Goal: Feedback & Contribution: Leave review/rating

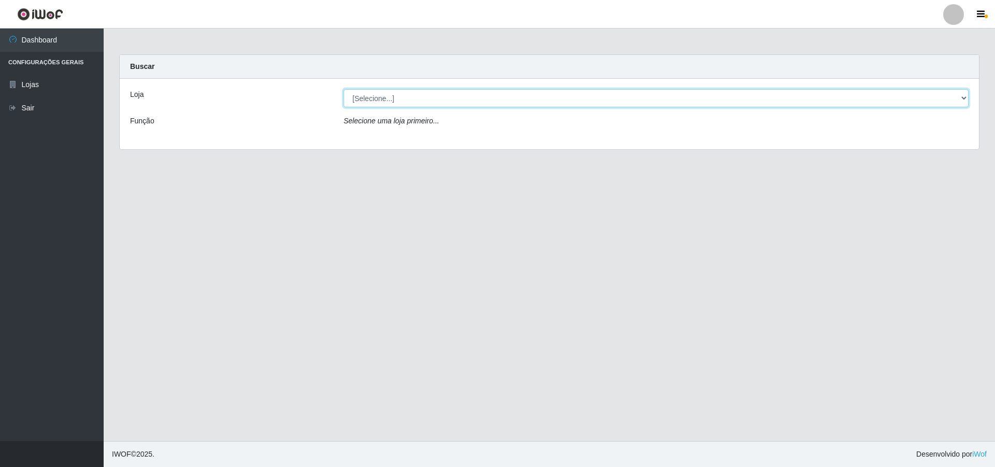
click at [432, 100] on select "[Selecione...] Atacado Vem - [STREET_ADDRESS]" at bounding box center [655, 98] width 625 height 18
select select "449"
click at [343, 89] on select "[Selecione...] Atacado Vem - [STREET_ADDRESS]" at bounding box center [655, 98] width 625 height 18
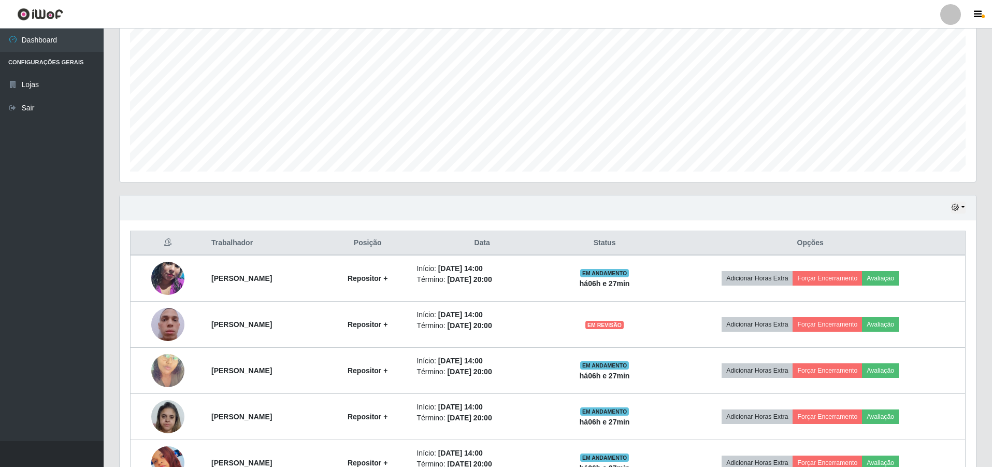
scroll to position [259, 0]
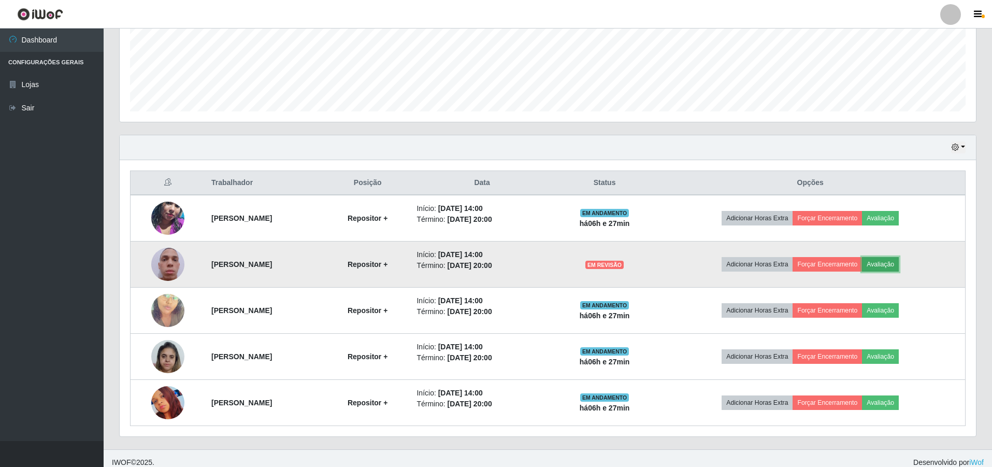
click at [895, 266] on button "Avaliação" at bounding box center [880, 264] width 37 height 15
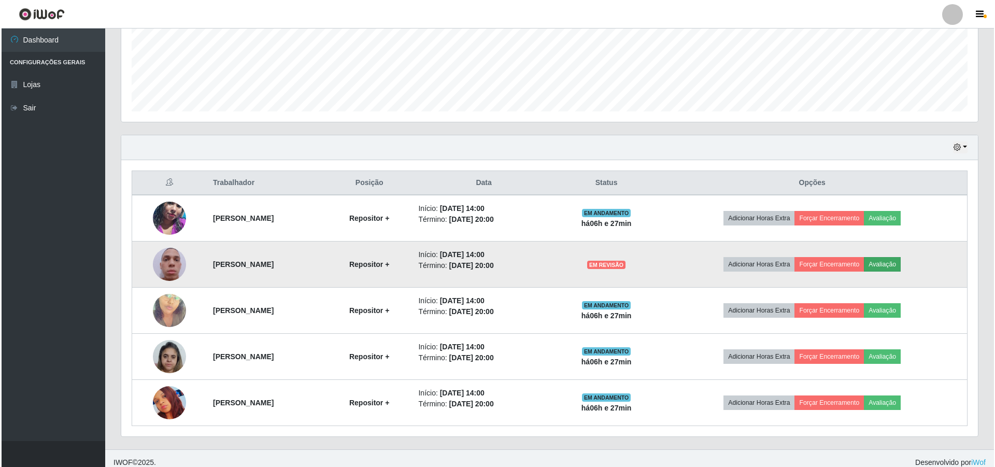
scroll to position [215, 851]
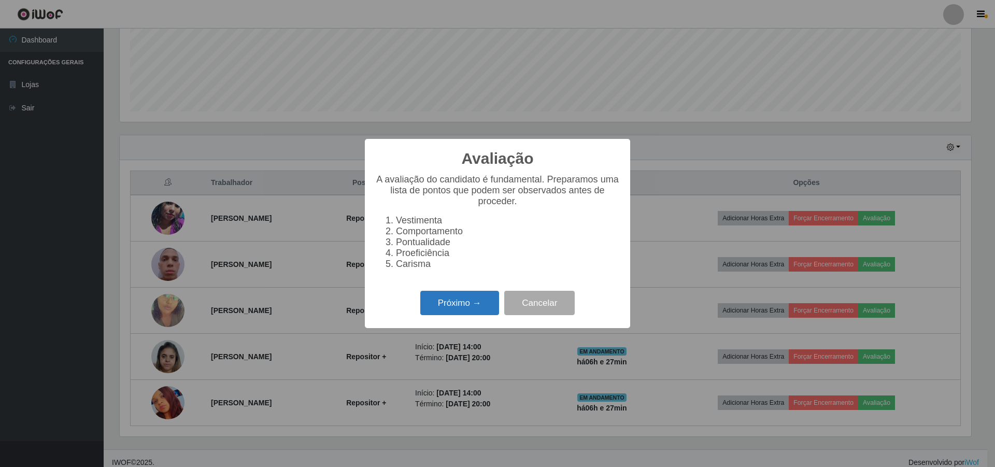
click at [460, 307] on button "Próximo →" at bounding box center [459, 303] width 79 height 24
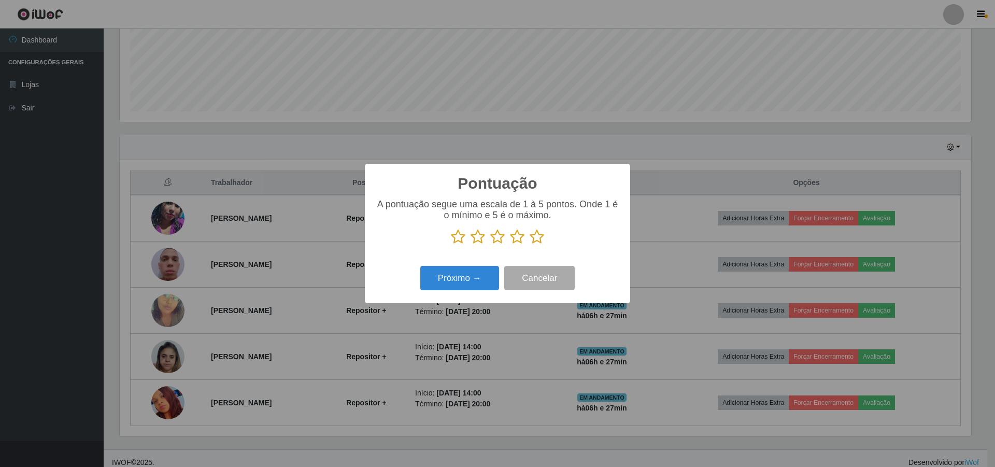
scroll to position [517879, 517243]
click at [459, 235] on icon at bounding box center [458, 237] width 15 height 16
click at [451, 245] on input "radio" at bounding box center [451, 245] width 0 height 0
click at [478, 277] on button "Próximo →" at bounding box center [459, 278] width 79 height 24
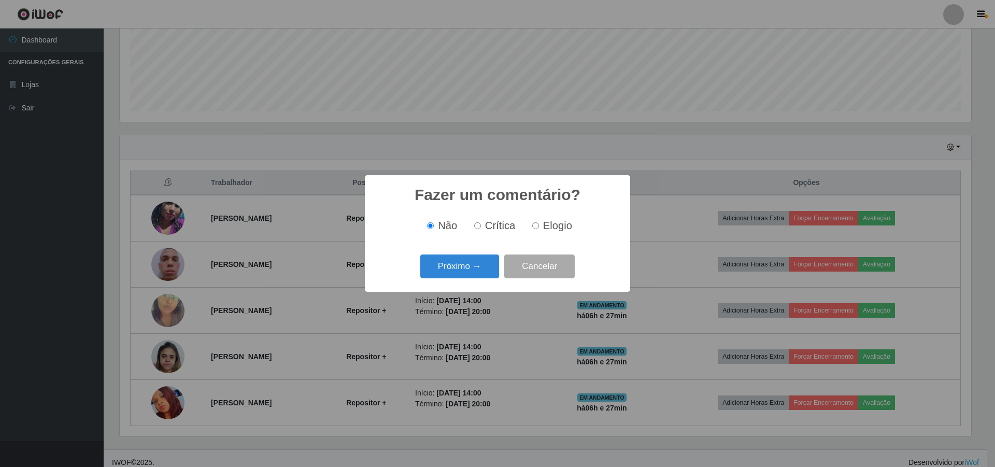
click at [484, 226] on label "Crítica" at bounding box center [493, 226] width 46 height 12
click at [481, 226] on input "Crítica" at bounding box center [477, 225] width 7 height 7
radio input "true"
click at [461, 261] on button "Próximo →" at bounding box center [459, 266] width 79 height 24
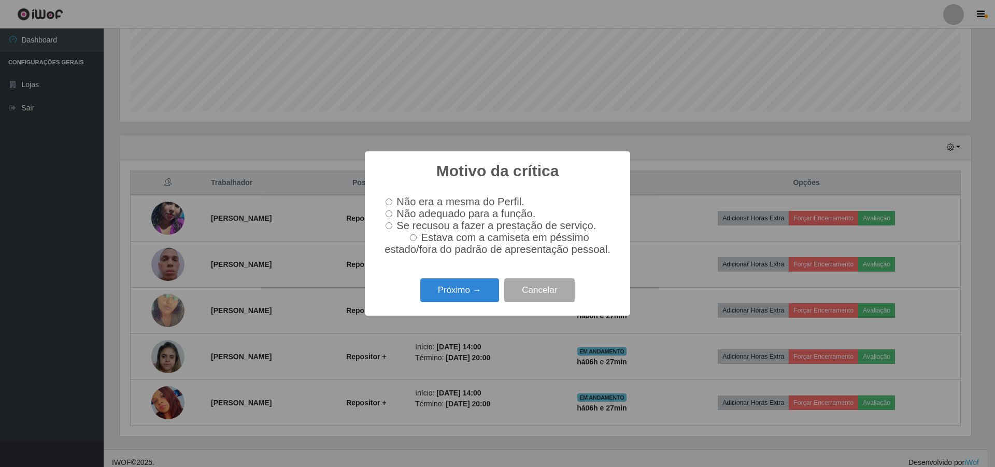
click at [383, 210] on label "Não adequado para a função." at bounding box center [458, 214] width 154 height 12
click at [385, 210] on input "Não adequado para a função." at bounding box center [388, 213] width 7 height 7
radio input "true"
click at [440, 297] on button "Próximo →" at bounding box center [459, 290] width 79 height 24
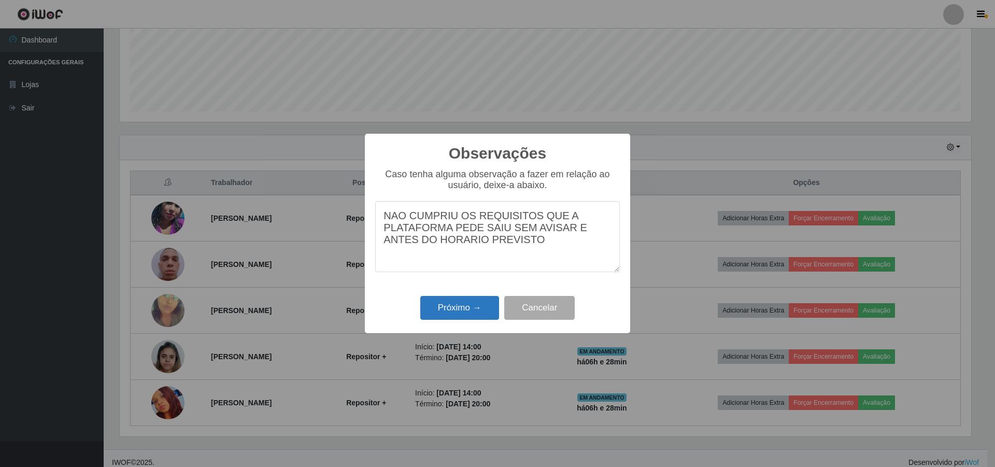
type textarea "NAO CUMPRIU OS REQUISITOS QUE A PLATAFORMA PEDE SAIU SEM AVISAR E ANTES DO HORA…"
click at [452, 312] on button "Próximo →" at bounding box center [459, 308] width 79 height 24
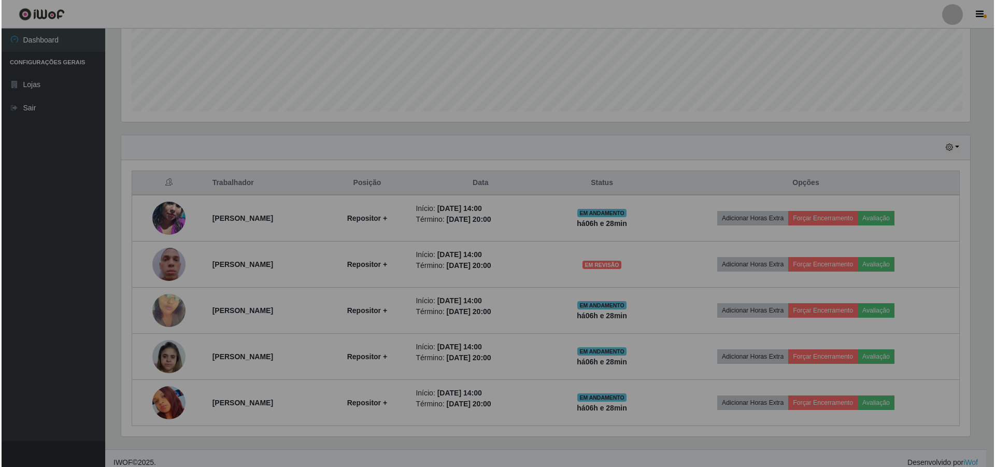
scroll to position [215, 856]
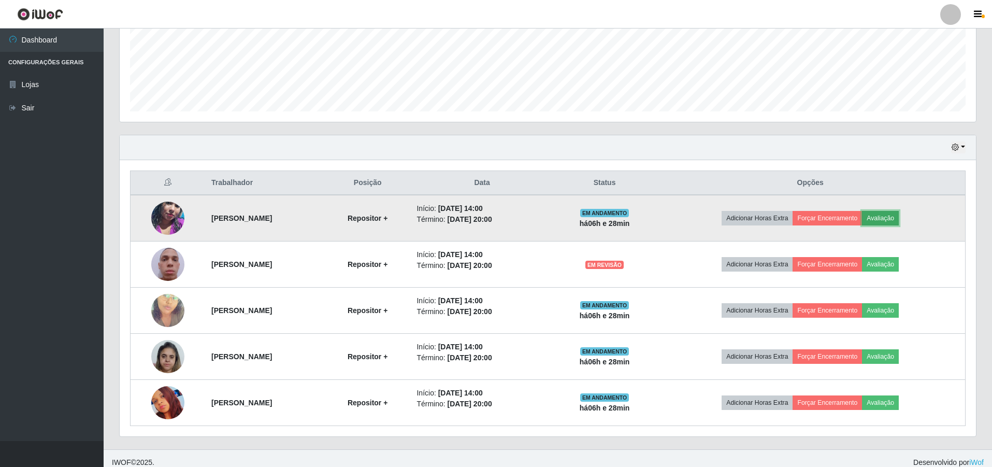
click at [899, 218] on button "Avaliação" at bounding box center [880, 218] width 37 height 15
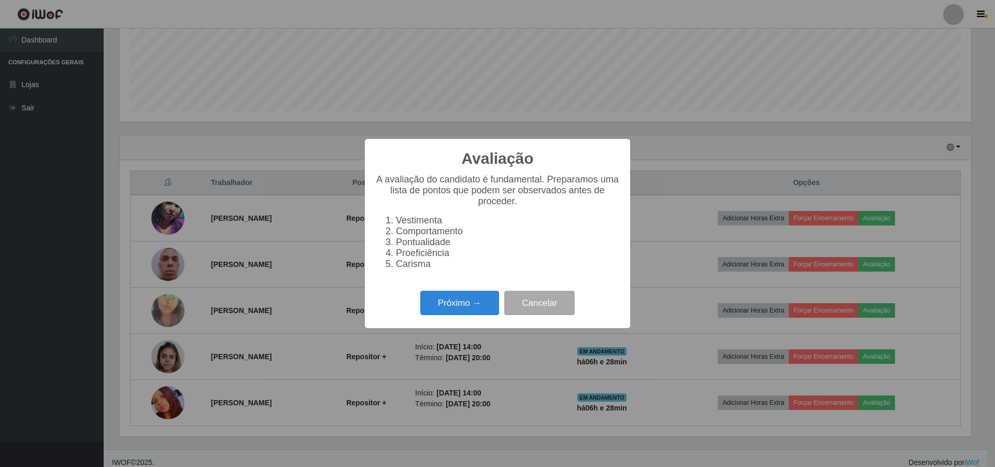
scroll to position [215, 851]
click at [437, 311] on button "Próximo →" at bounding box center [459, 303] width 79 height 24
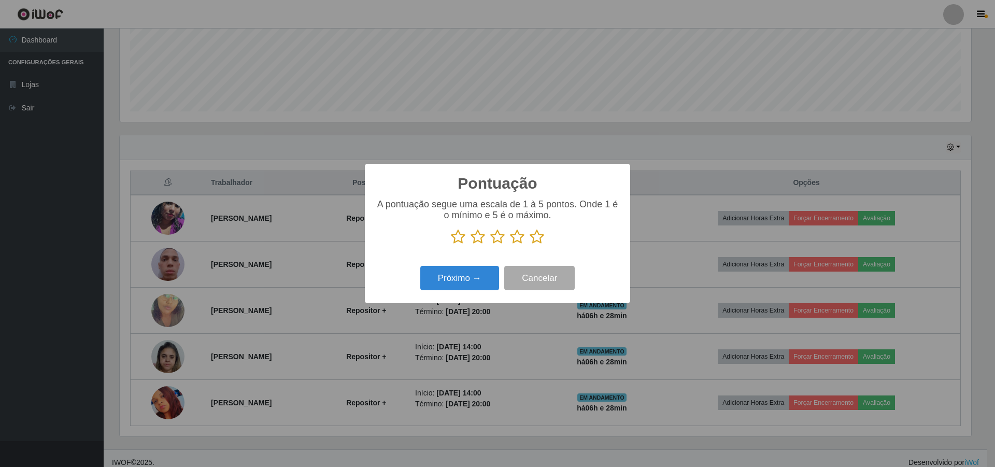
click at [477, 238] on icon at bounding box center [477, 237] width 15 height 16
click at [470, 245] on input "radio" at bounding box center [470, 245] width 0 height 0
click at [446, 278] on button "Próximo →" at bounding box center [459, 278] width 79 height 24
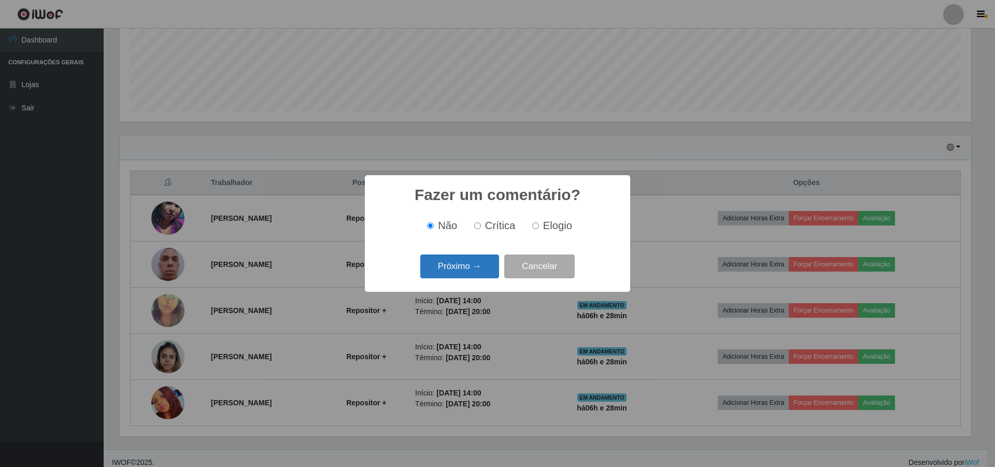
click at [453, 264] on button "Próximo →" at bounding box center [459, 266] width 79 height 24
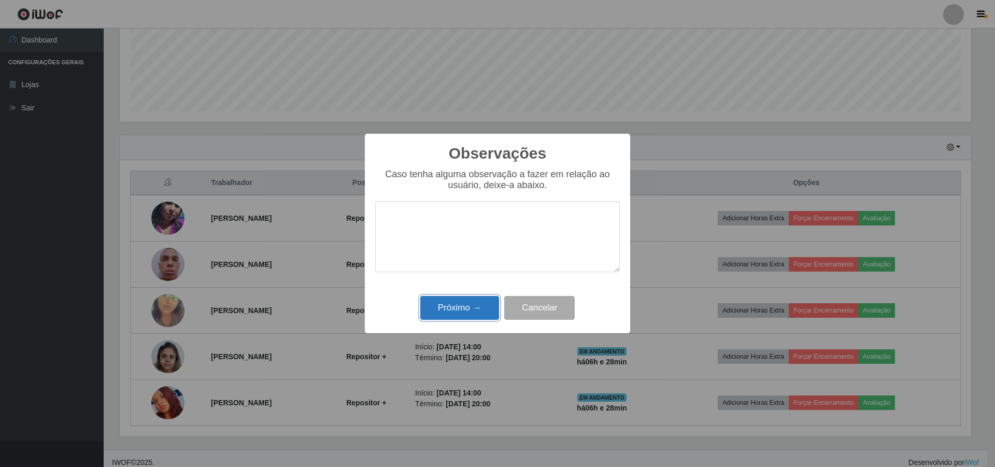
click at [430, 303] on button "Próximo →" at bounding box center [459, 308] width 79 height 24
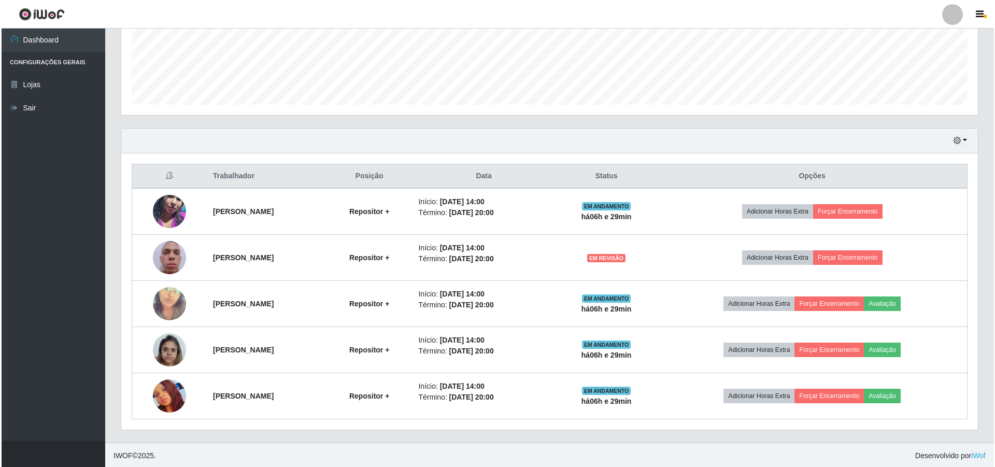
scroll to position [267, 0]
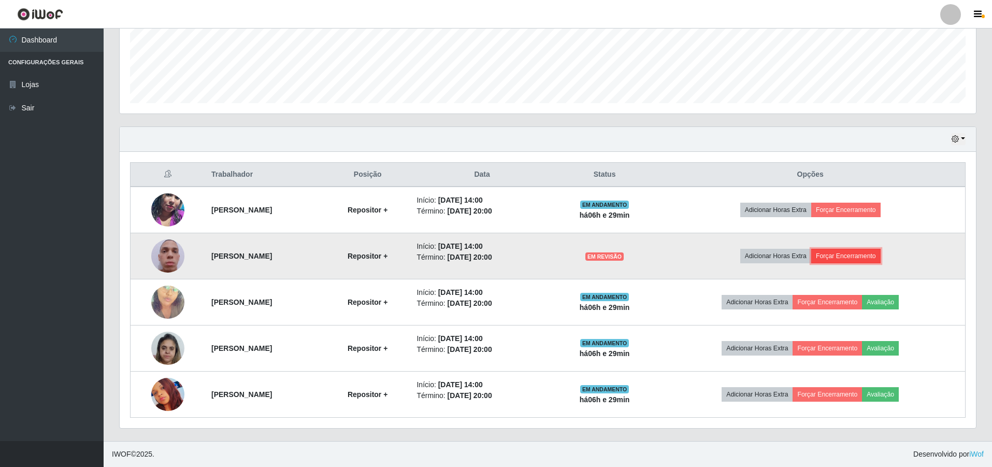
click at [871, 257] on button "Forçar Encerramento" at bounding box center [845, 256] width 69 height 15
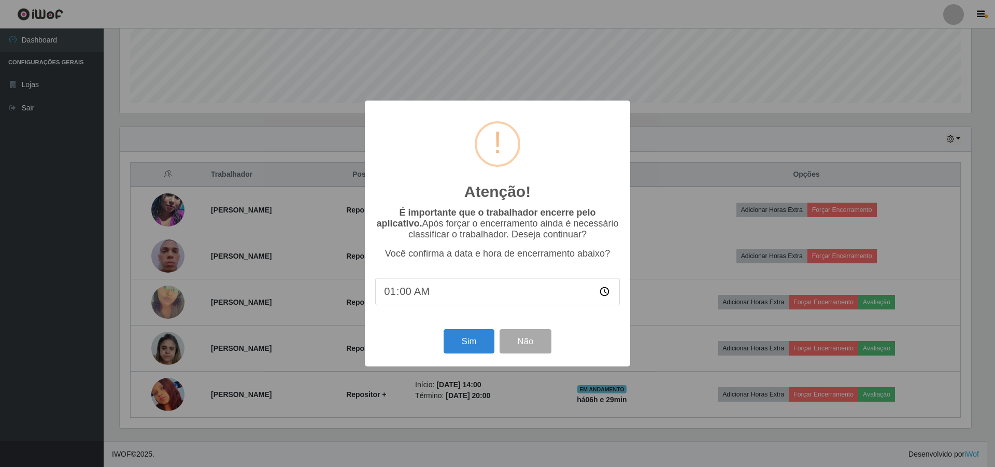
type input "17:00"
click at [465, 345] on button "Sim" at bounding box center [468, 341] width 50 height 24
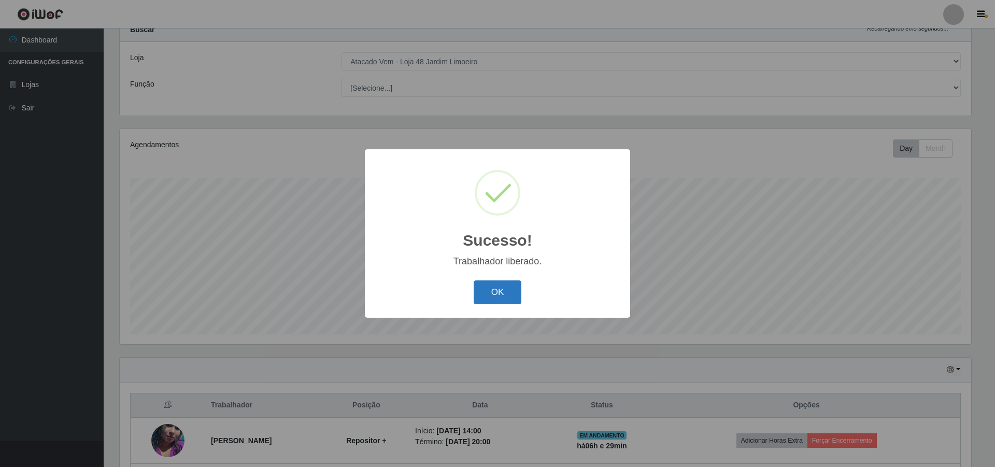
click at [493, 287] on button "OK" at bounding box center [498, 292] width 48 height 24
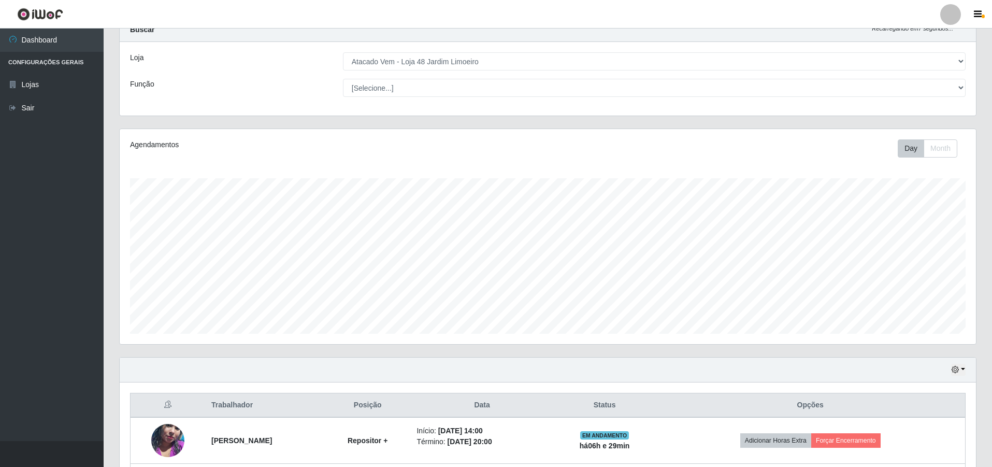
scroll to position [221, 0]
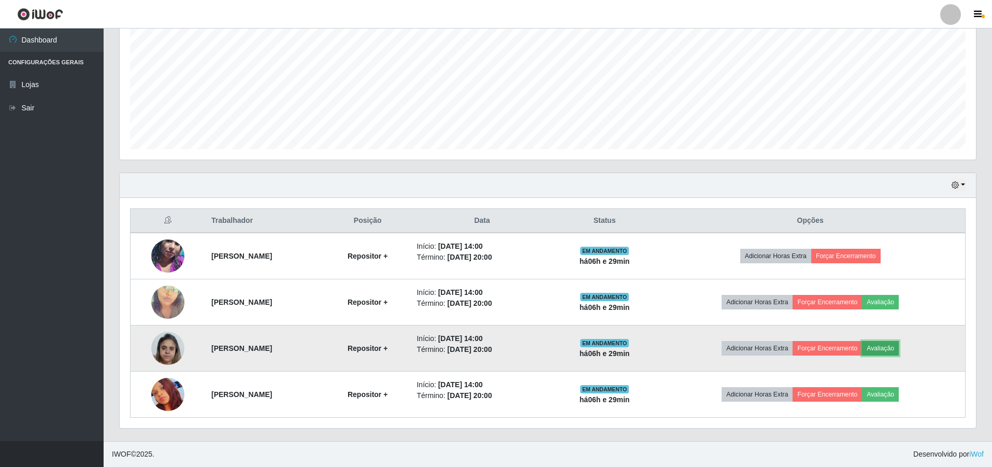
click at [899, 346] on button "Avaliação" at bounding box center [880, 348] width 37 height 15
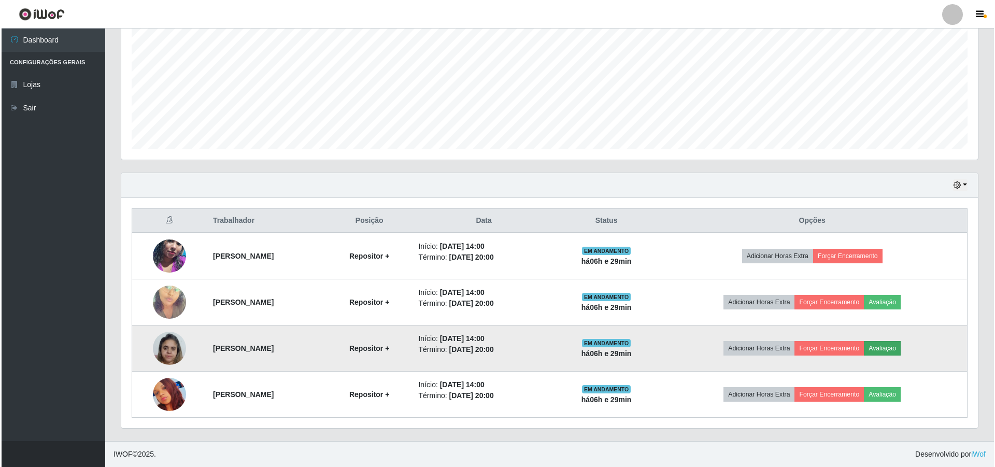
scroll to position [215, 851]
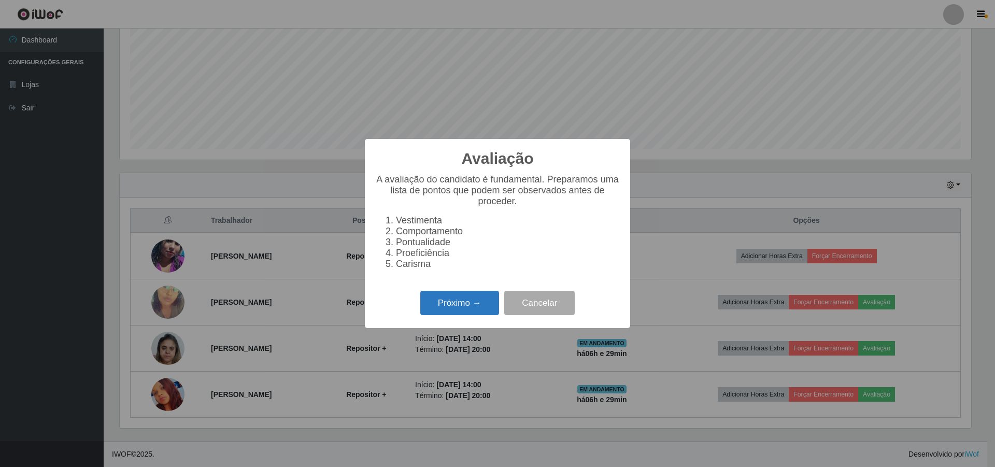
click at [457, 310] on button "Próximo →" at bounding box center [459, 303] width 79 height 24
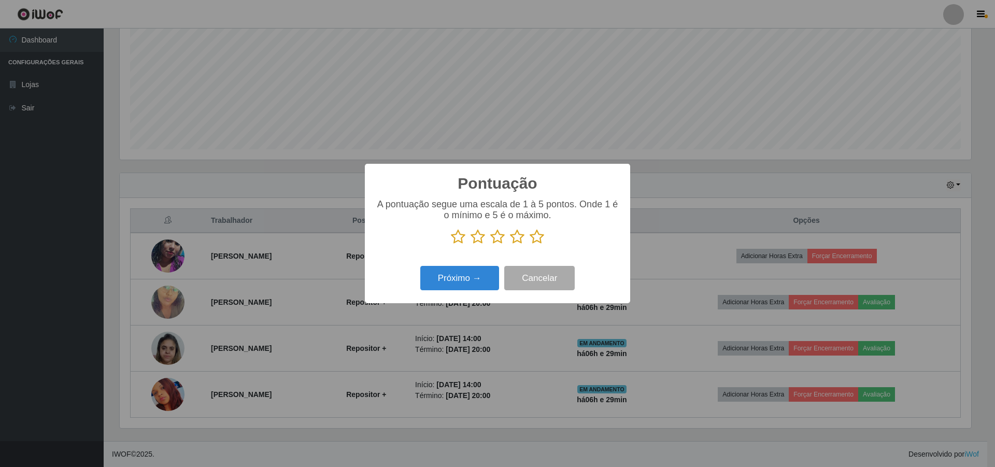
scroll to position [517879, 517243]
click at [499, 241] on icon at bounding box center [497, 237] width 15 height 16
click at [490, 245] on input "radio" at bounding box center [490, 245] width 0 height 0
click at [436, 280] on button "Próximo →" at bounding box center [459, 278] width 79 height 24
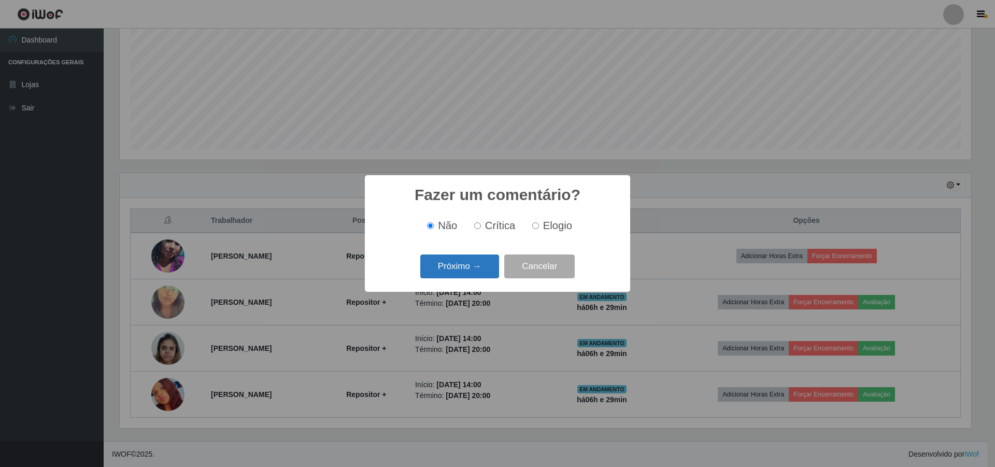
click at [437, 267] on button "Próximo →" at bounding box center [459, 266] width 79 height 24
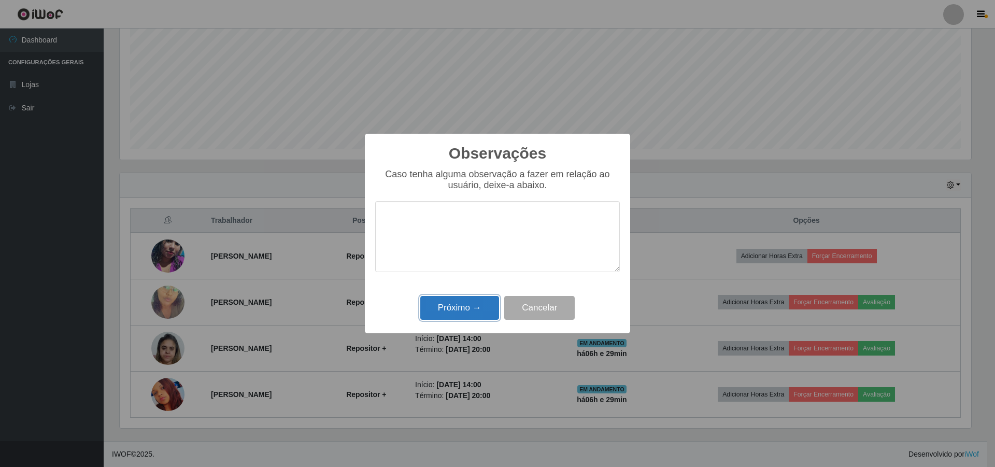
click at [435, 311] on button "Próximo →" at bounding box center [459, 308] width 79 height 24
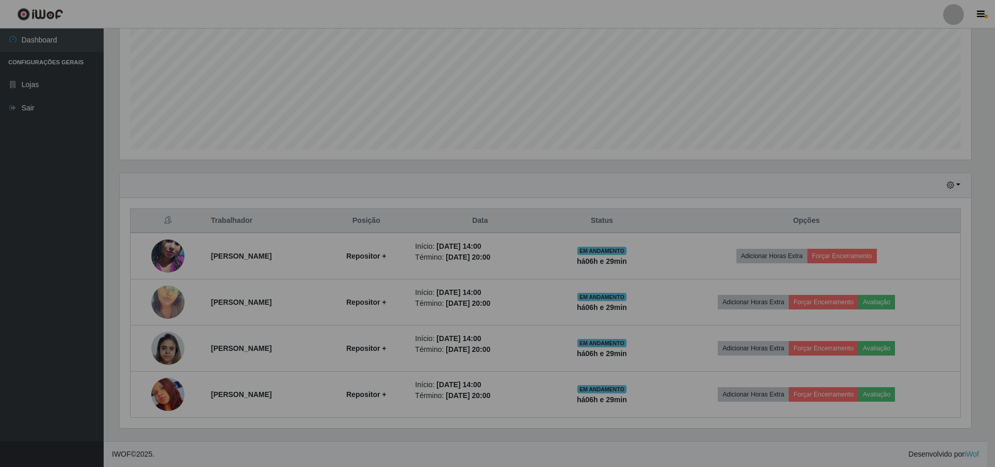
scroll to position [215, 856]
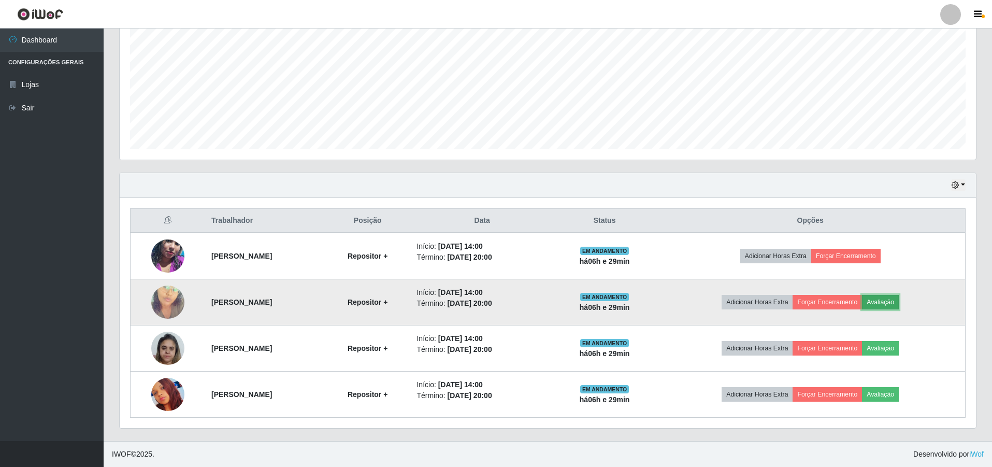
click at [886, 298] on button "Avaliação" at bounding box center [880, 302] width 37 height 15
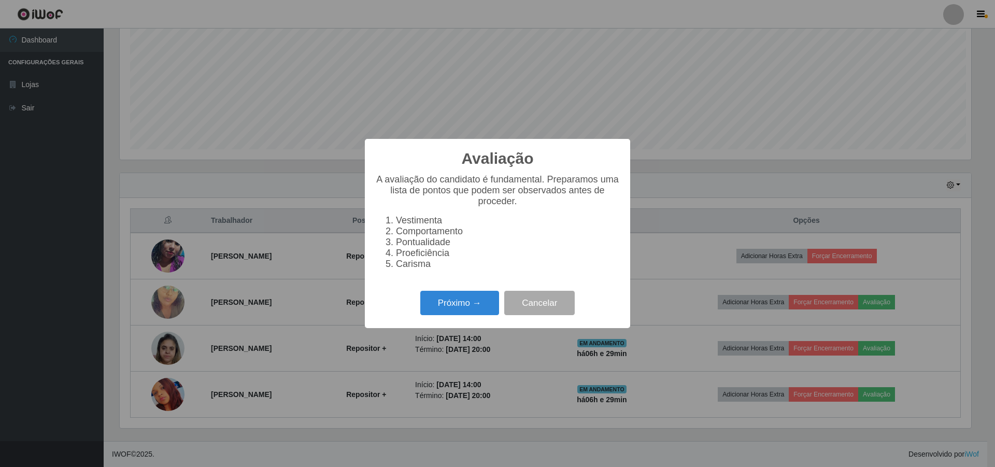
scroll to position [215, 851]
click at [439, 306] on button "Próximo →" at bounding box center [459, 303] width 79 height 24
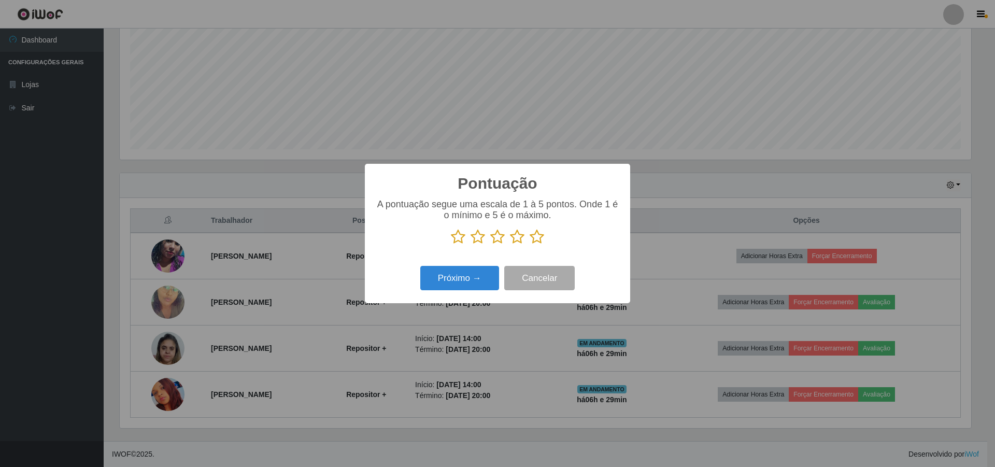
click at [517, 243] on icon at bounding box center [517, 237] width 15 height 16
click at [510, 245] on input "radio" at bounding box center [510, 245] width 0 height 0
click at [438, 280] on button "Próximo →" at bounding box center [459, 278] width 79 height 24
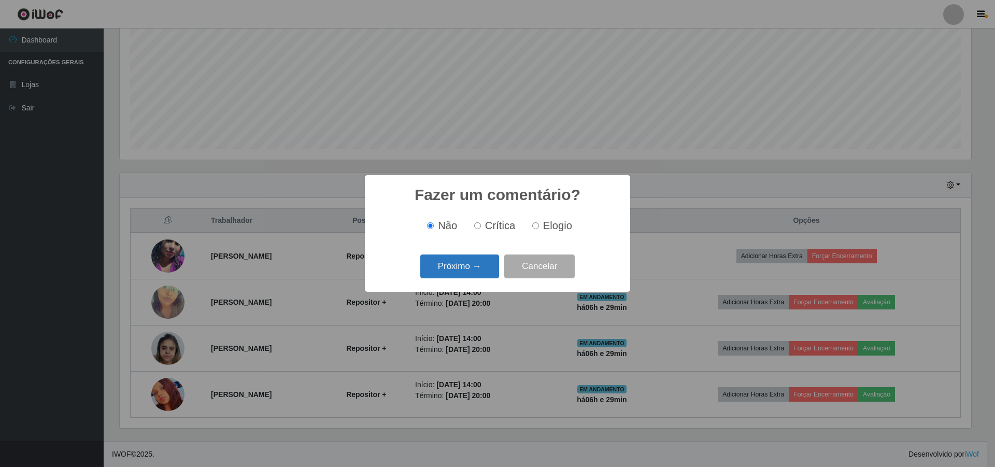
click at [453, 263] on button "Próximo →" at bounding box center [459, 266] width 79 height 24
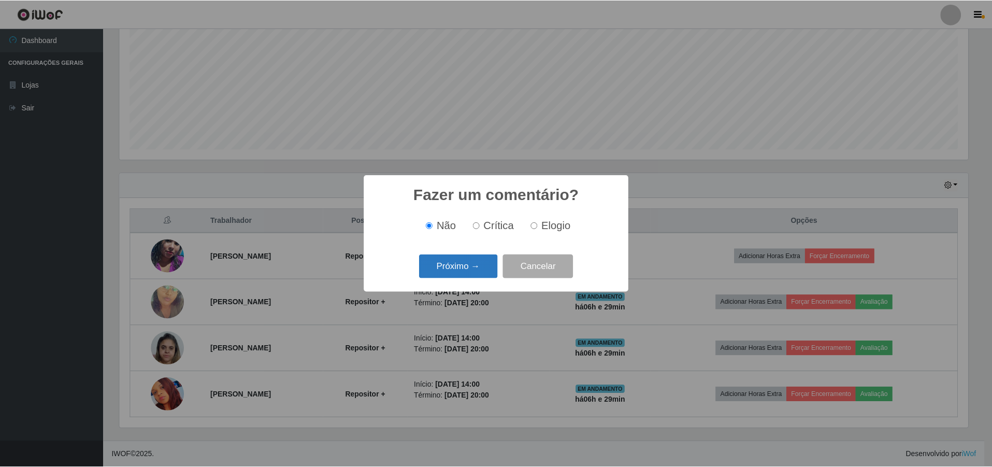
scroll to position [0, 0]
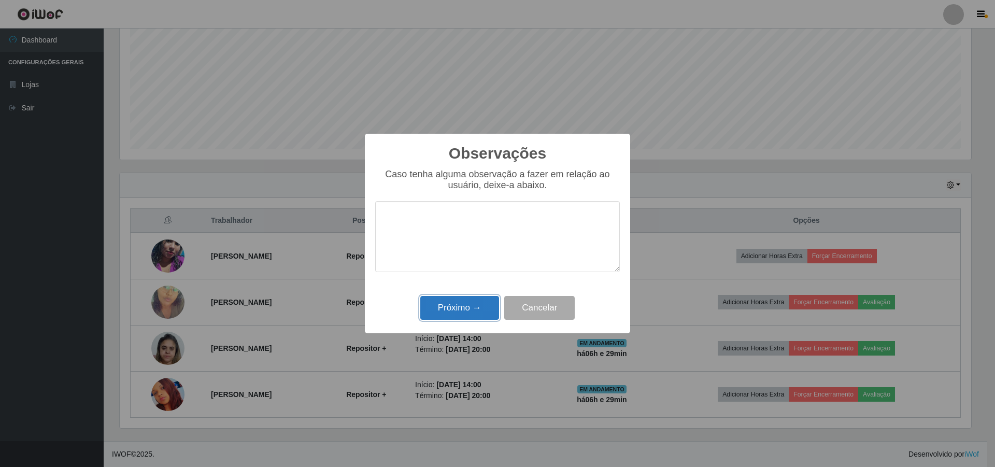
click at [455, 305] on button "Próximo →" at bounding box center [459, 308] width 79 height 24
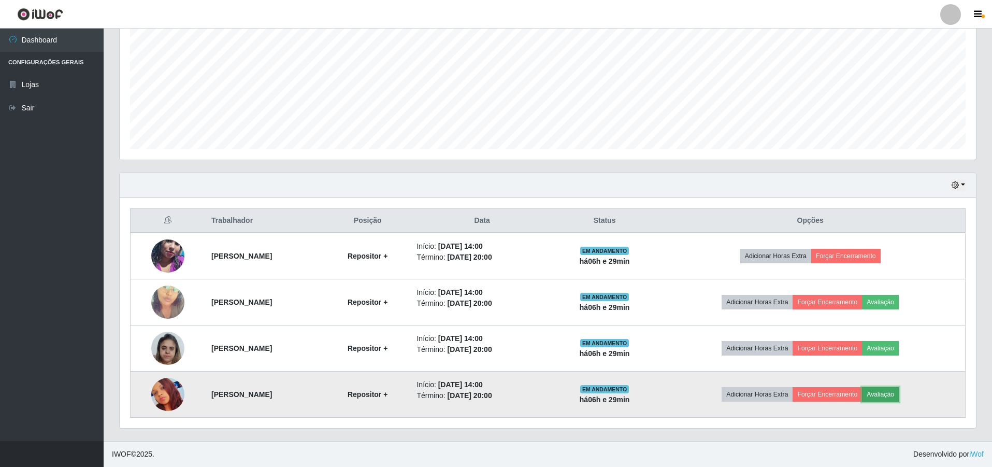
click at [899, 390] on button "Avaliação" at bounding box center [880, 394] width 37 height 15
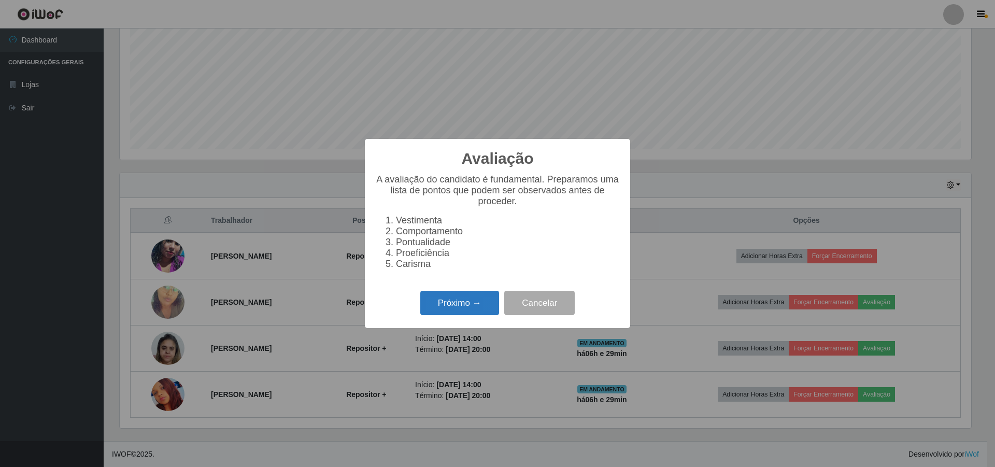
click at [440, 309] on button "Próximo →" at bounding box center [459, 303] width 79 height 24
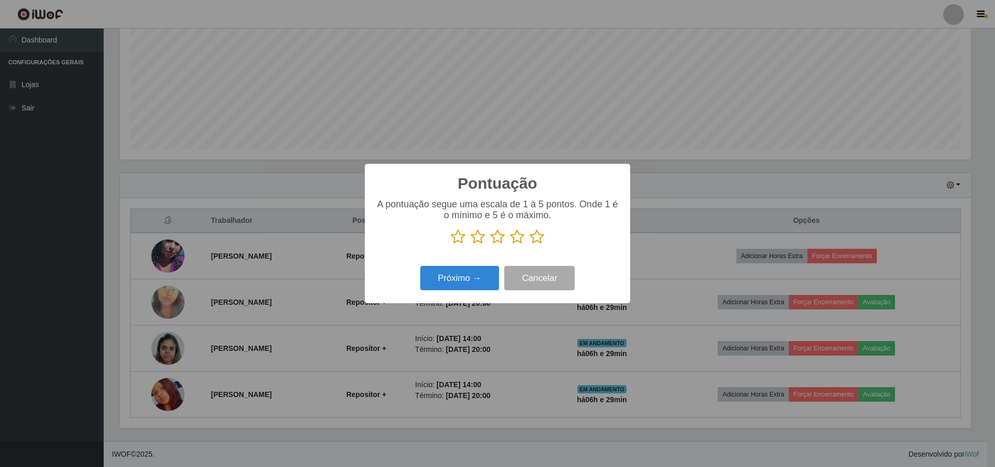
click at [514, 240] on icon at bounding box center [517, 237] width 15 height 16
click at [510, 245] on input "radio" at bounding box center [510, 245] width 0 height 0
click at [445, 287] on button "Próximo →" at bounding box center [459, 278] width 79 height 24
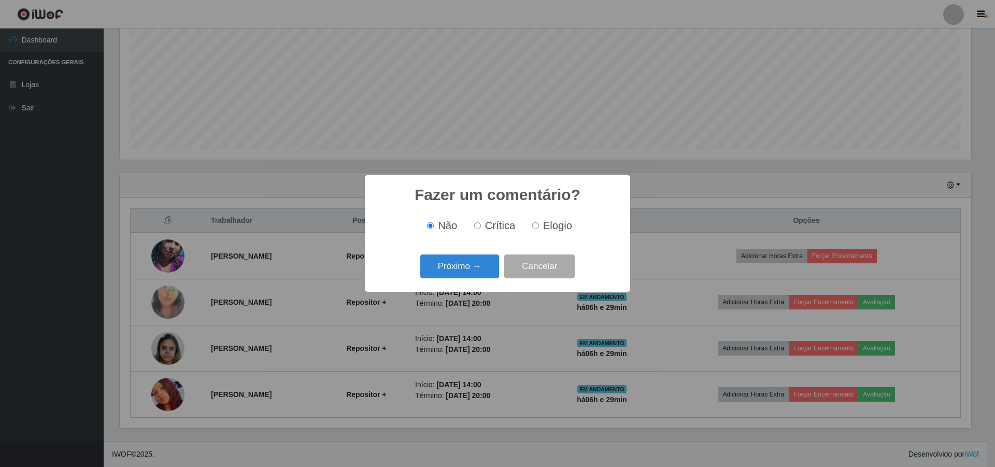
click at [534, 228] on input "Elogio" at bounding box center [535, 225] width 7 height 7
radio input "true"
click at [431, 268] on button "Próximo →" at bounding box center [459, 266] width 79 height 24
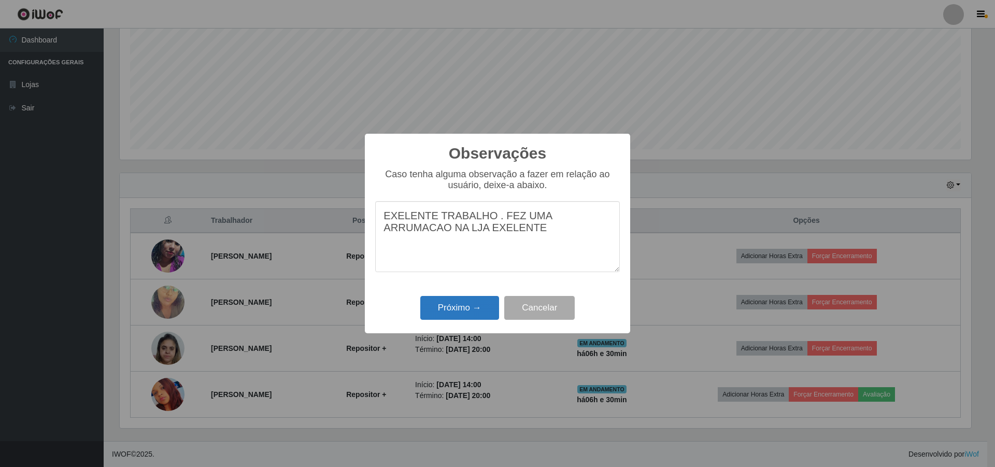
type textarea "EXELENTE TRABALHO . FEZ UMA ARRUMACAO NA LJA EXELENTE"
click at [443, 307] on button "Próximo →" at bounding box center [459, 308] width 79 height 24
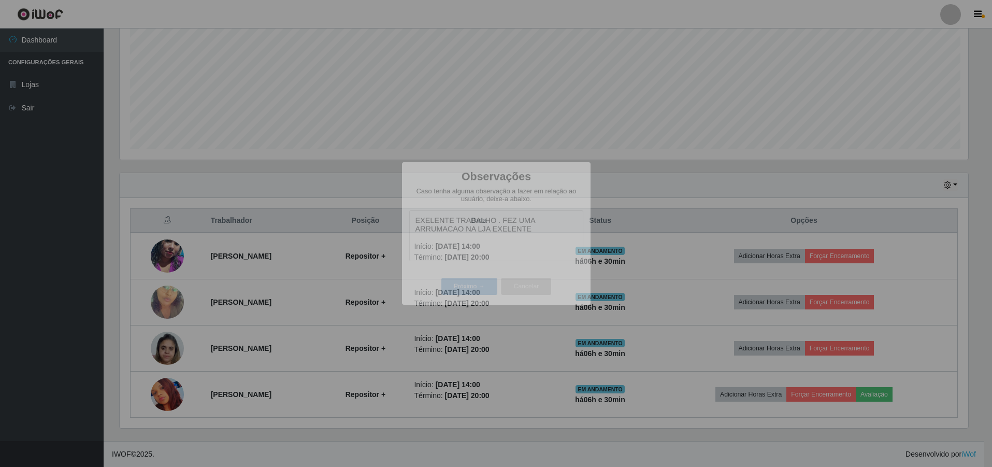
scroll to position [215, 856]
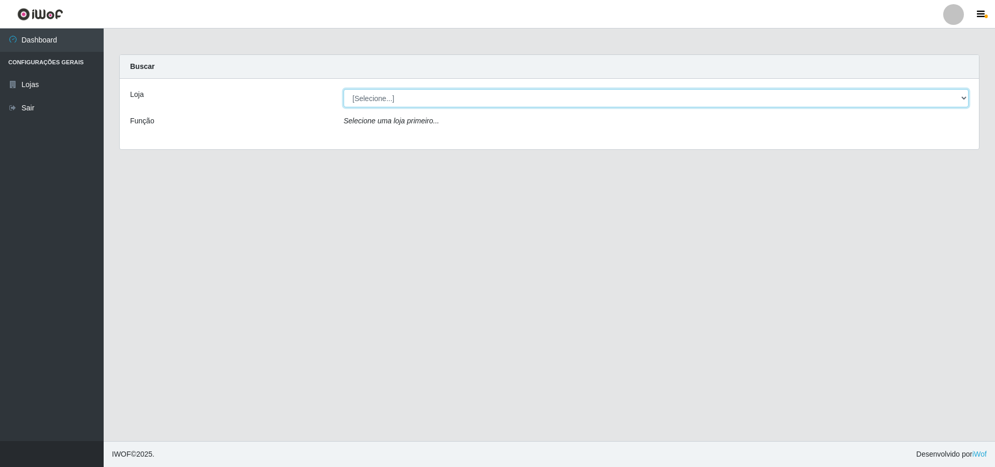
click at [680, 100] on select "[Selecione...] Atacado Vem - [STREET_ADDRESS]" at bounding box center [655, 98] width 625 height 18
select select "449"
click at [343, 89] on select "[Selecione...] Atacado Vem - [STREET_ADDRESS]" at bounding box center [655, 98] width 625 height 18
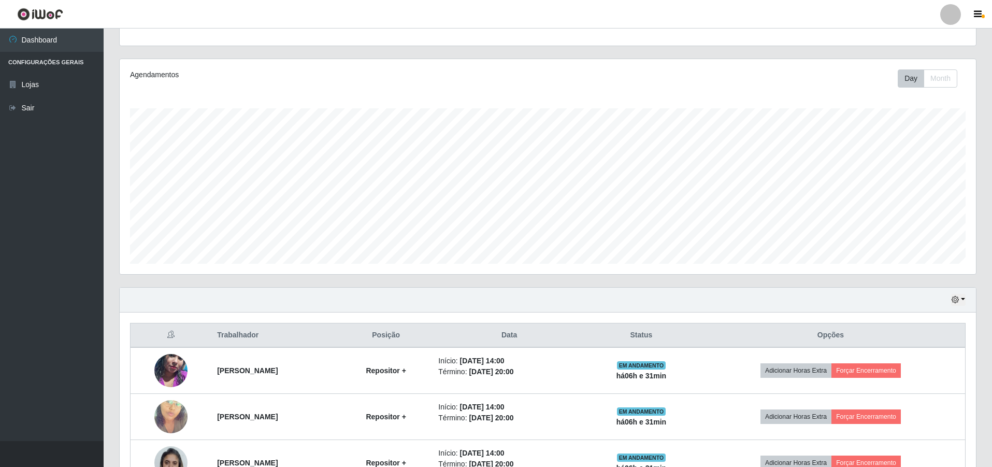
scroll to position [221, 0]
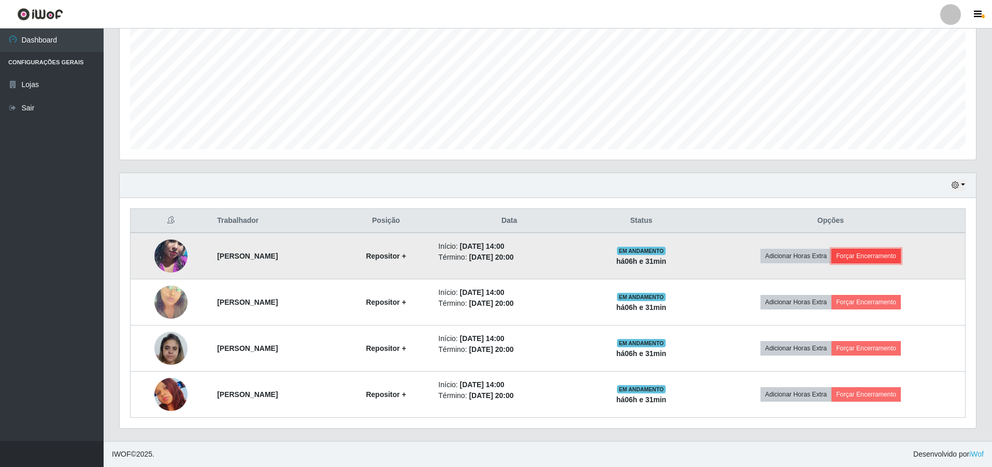
click at [899, 250] on button "Forçar Encerramento" at bounding box center [866, 256] width 69 height 15
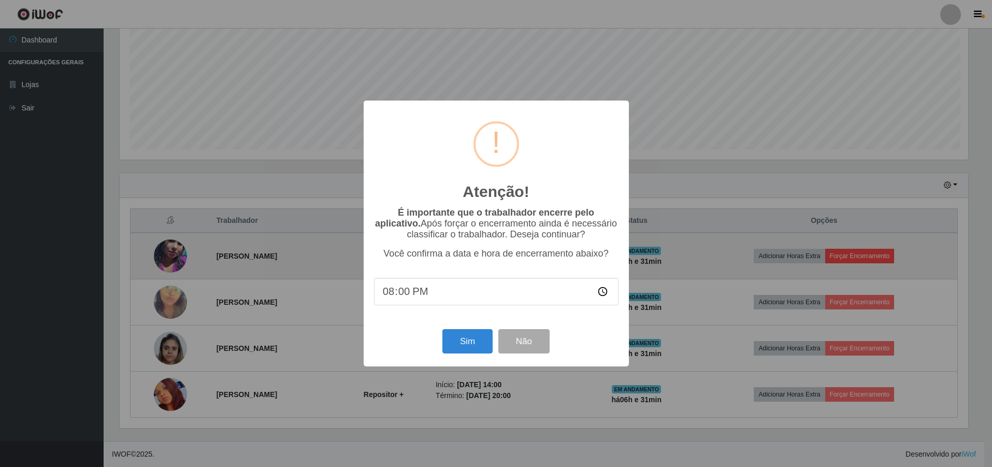
scroll to position [215, 851]
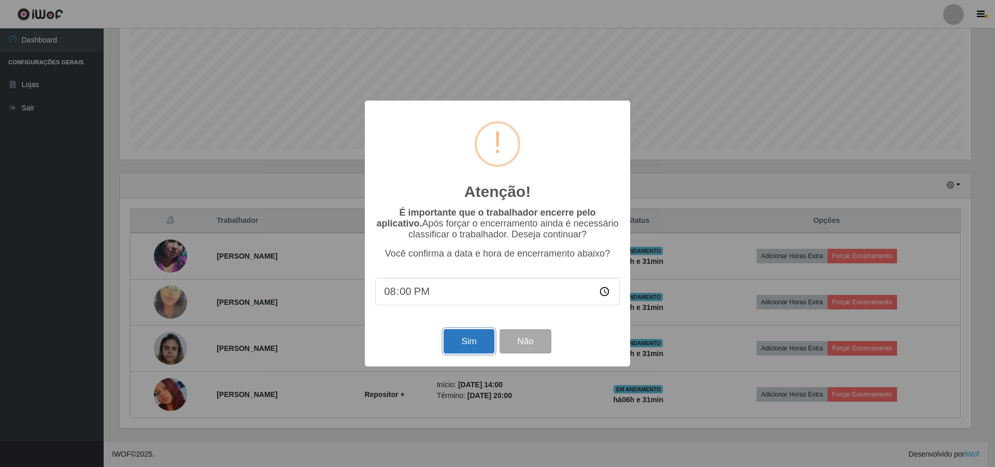
click at [455, 352] on button "Sim" at bounding box center [468, 341] width 50 height 24
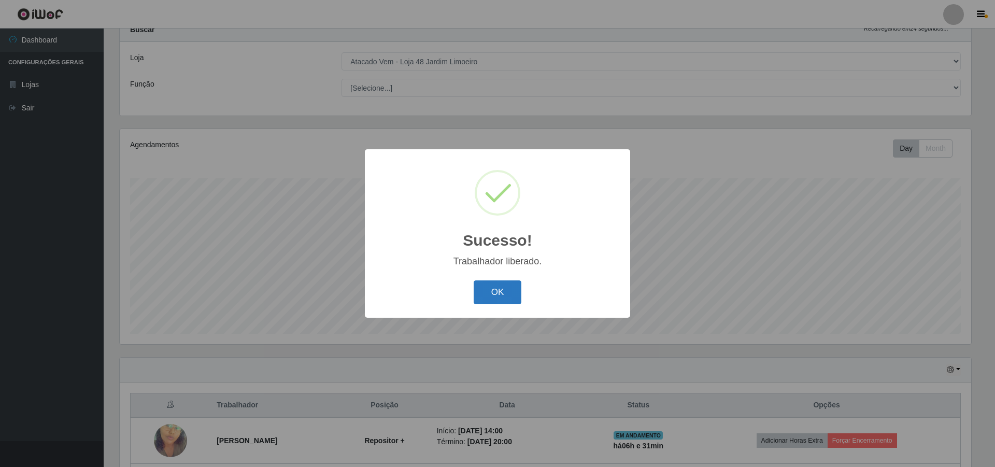
click at [494, 295] on button "OK" at bounding box center [498, 292] width 48 height 24
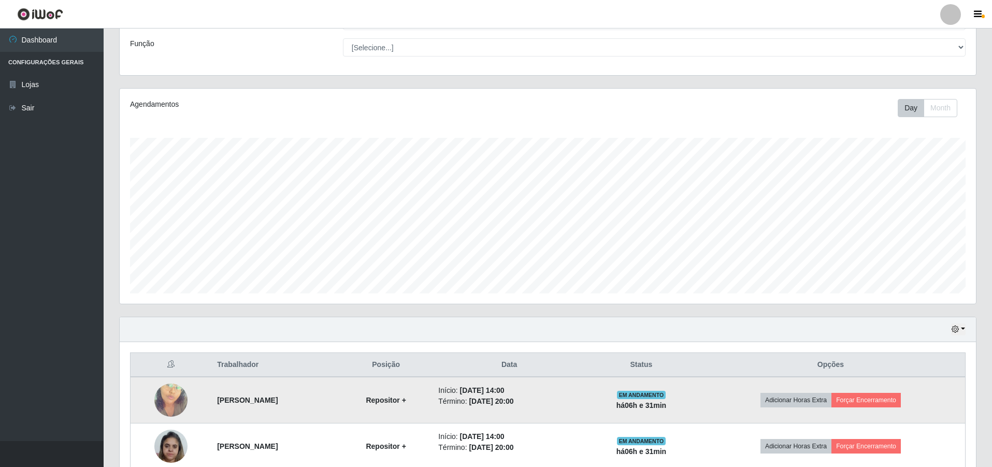
scroll to position [175, 0]
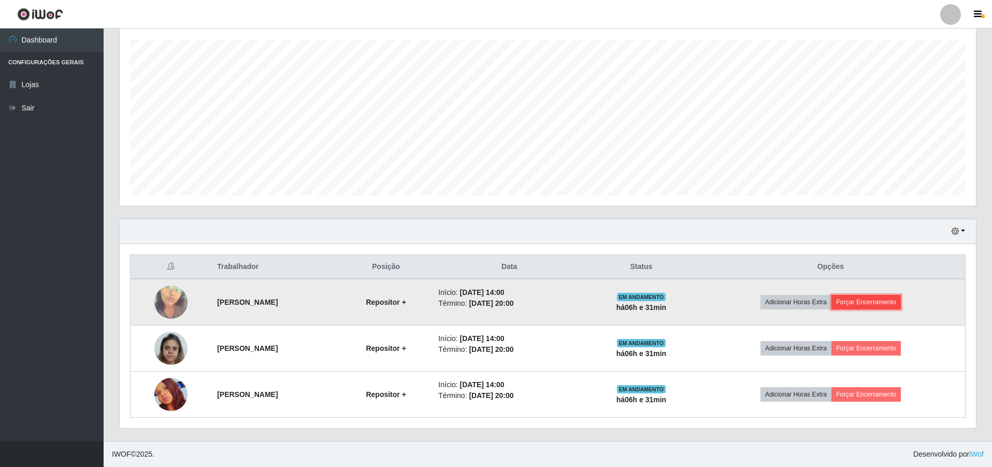
click at [901, 303] on button "Forçar Encerramento" at bounding box center [866, 302] width 69 height 15
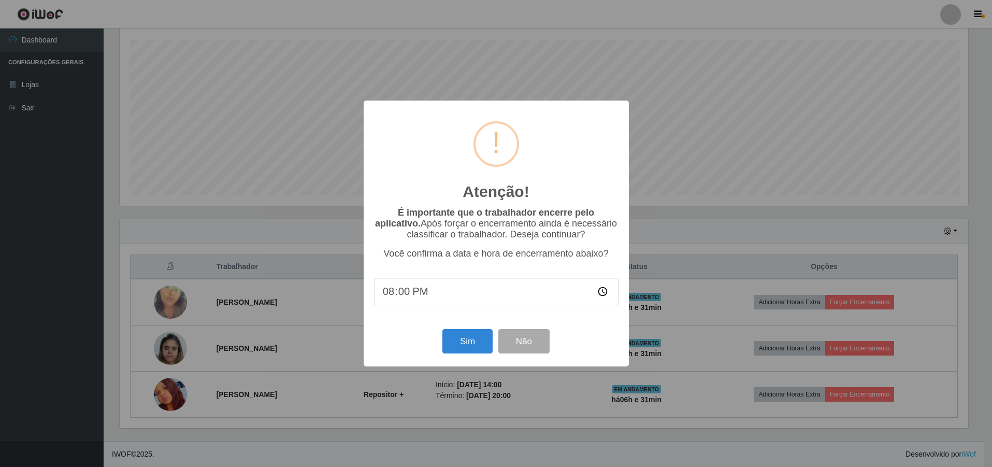
scroll to position [215, 851]
click at [476, 349] on button "Sim" at bounding box center [468, 341] width 50 height 24
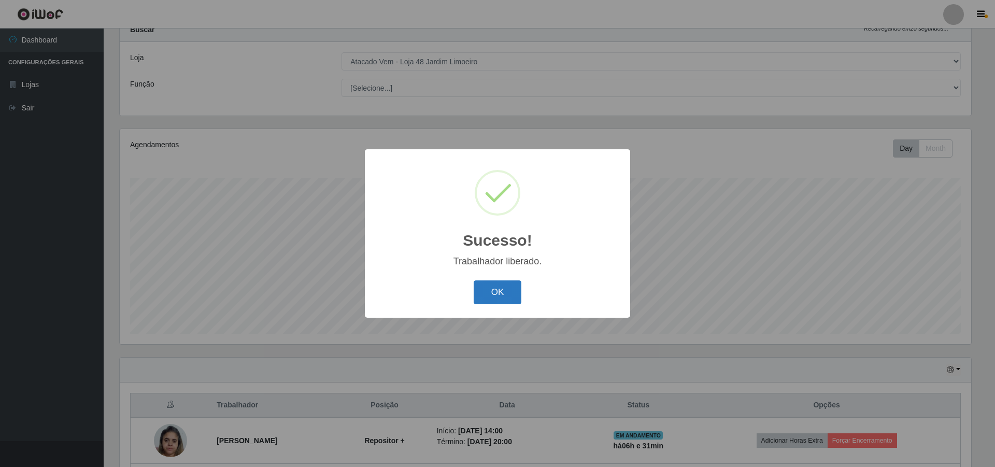
click at [508, 295] on button "OK" at bounding box center [498, 292] width 48 height 24
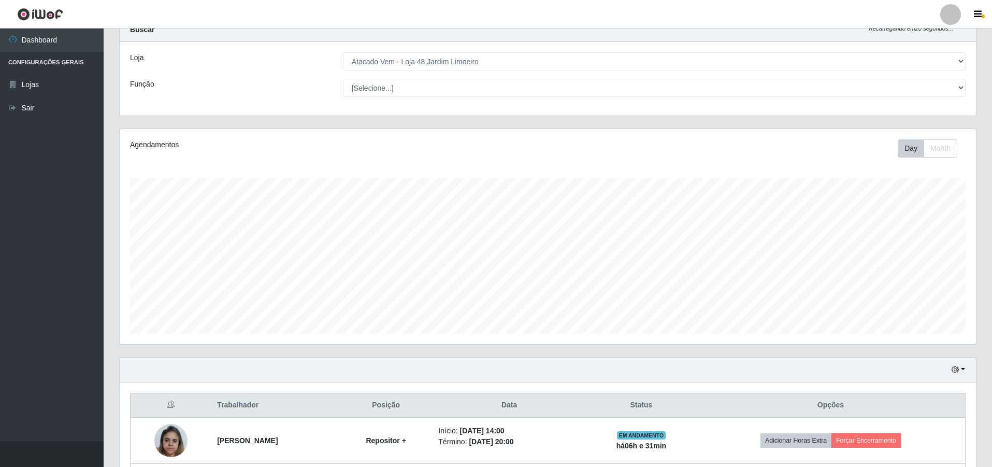
scroll to position [129, 0]
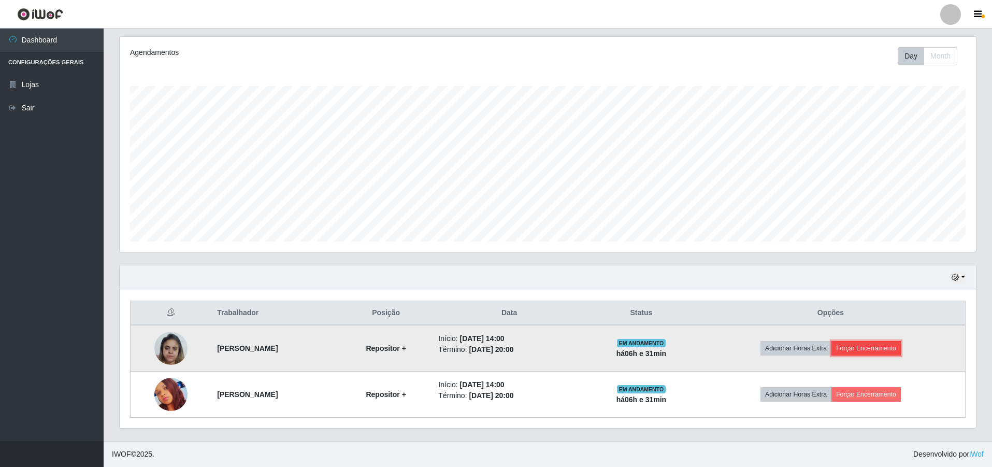
click at [892, 347] on button "Forçar Encerramento" at bounding box center [866, 348] width 69 height 15
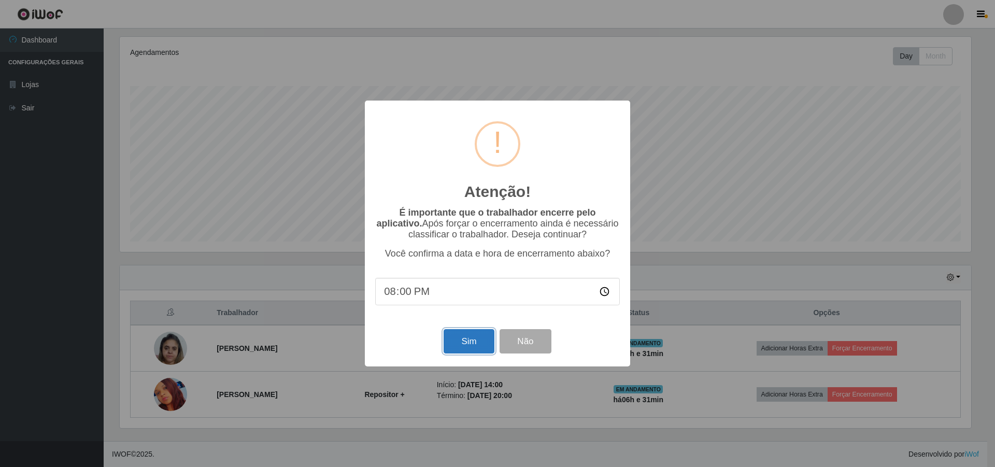
click at [468, 344] on button "Sim" at bounding box center [468, 341] width 50 height 24
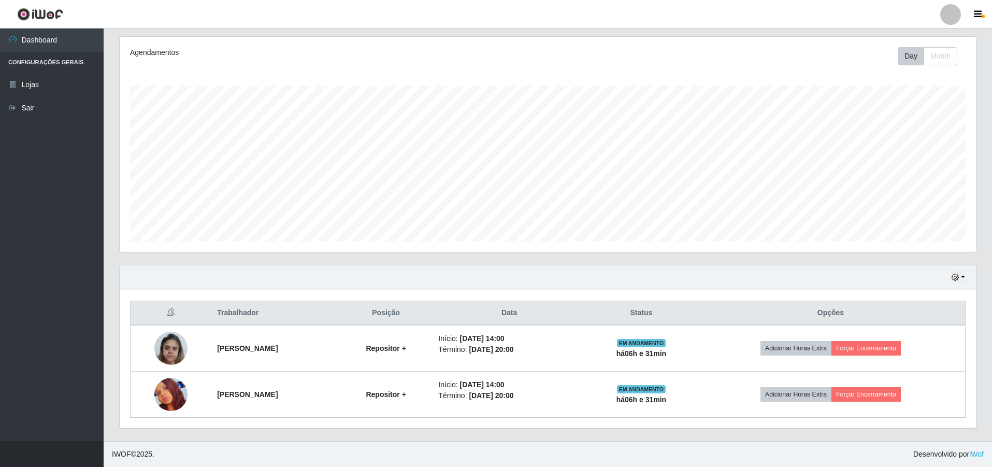
scroll to position [0, 0]
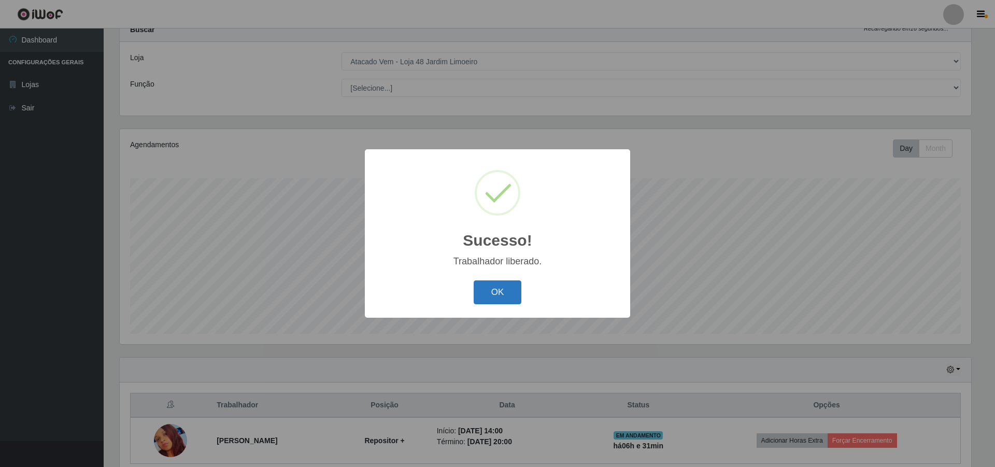
click at [502, 305] on button "OK" at bounding box center [498, 292] width 48 height 24
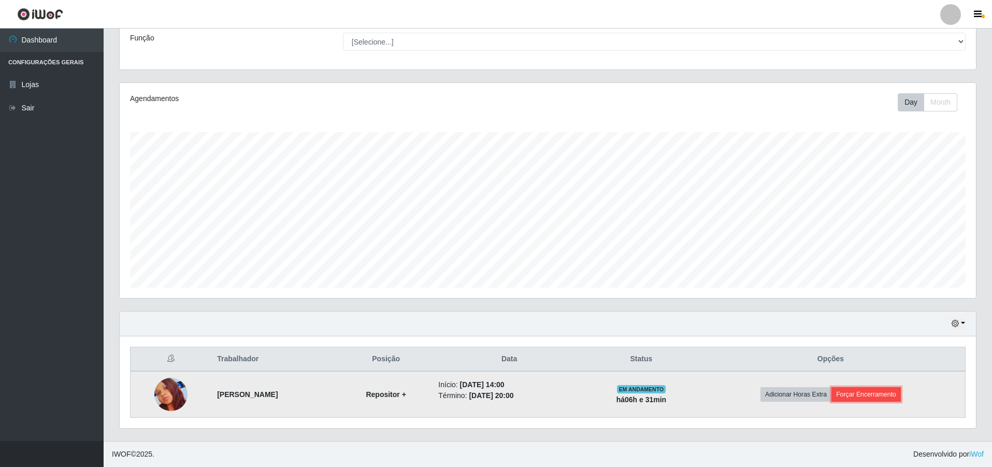
click at [881, 396] on button "Forçar Encerramento" at bounding box center [866, 394] width 69 height 15
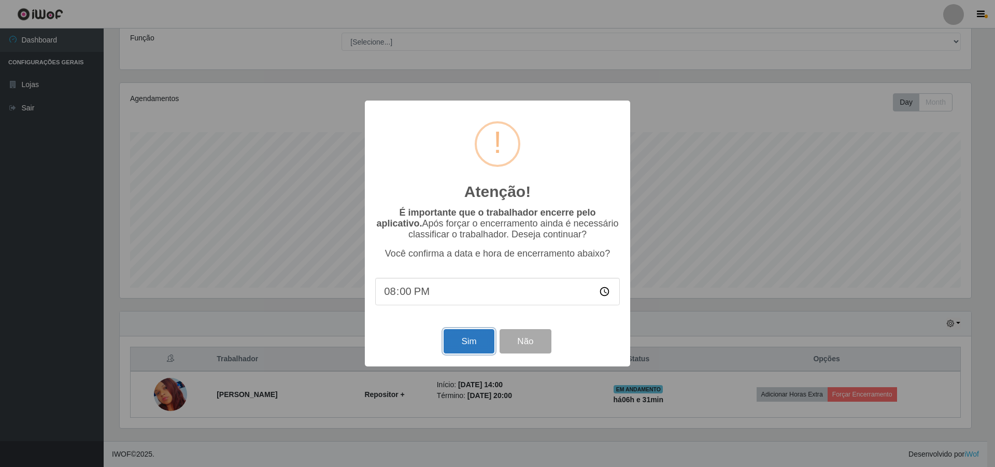
click at [471, 339] on button "Sim" at bounding box center [468, 341] width 50 height 24
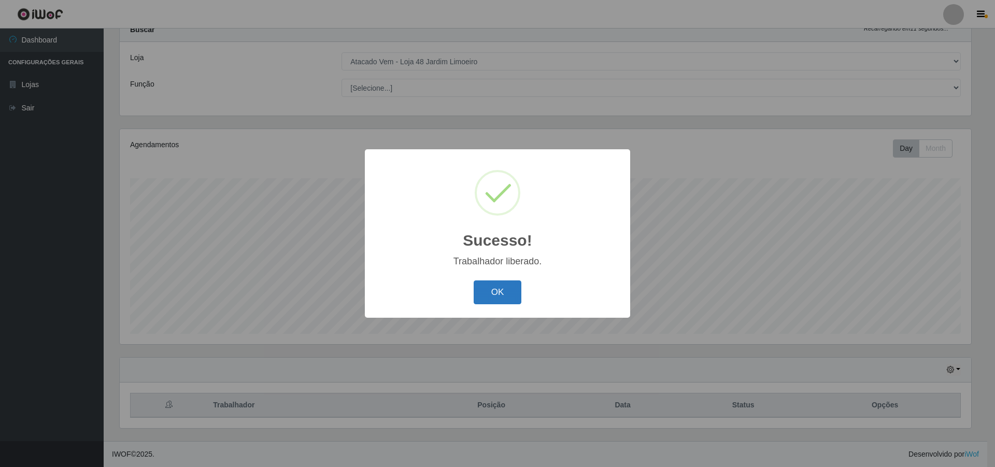
click at [492, 292] on button "OK" at bounding box center [498, 292] width 48 height 24
